Goal: Navigation & Orientation: Find specific page/section

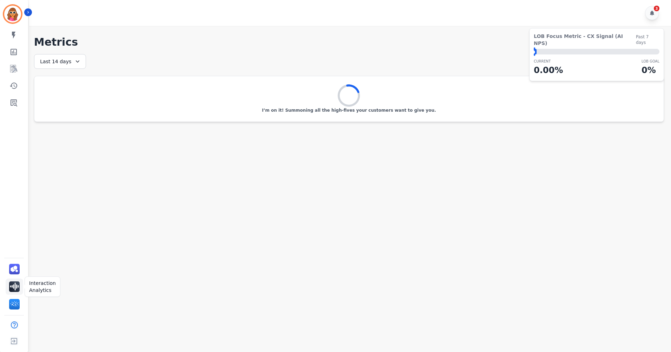
click at [14, 287] on img "Sidebar" at bounding box center [14, 286] width 11 height 11
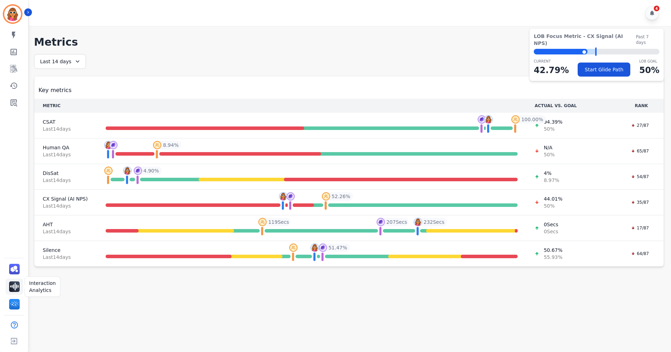
click at [14, 285] on img "Sidebar" at bounding box center [14, 286] width 11 height 11
